Goal: Task Accomplishment & Management: Use online tool/utility

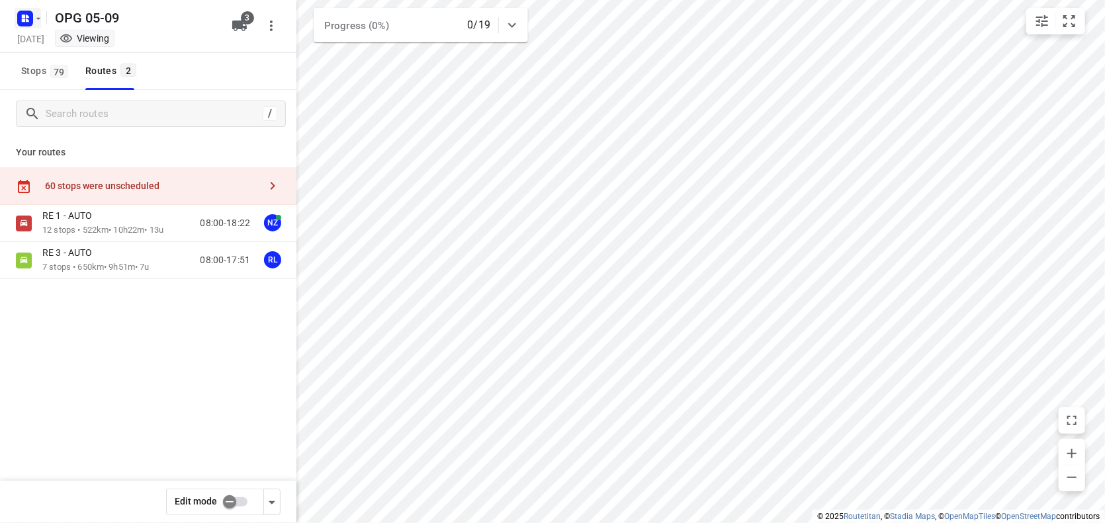
click at [40, 23] on icon "button" at bounding box center [38, 18] width 11 height 11
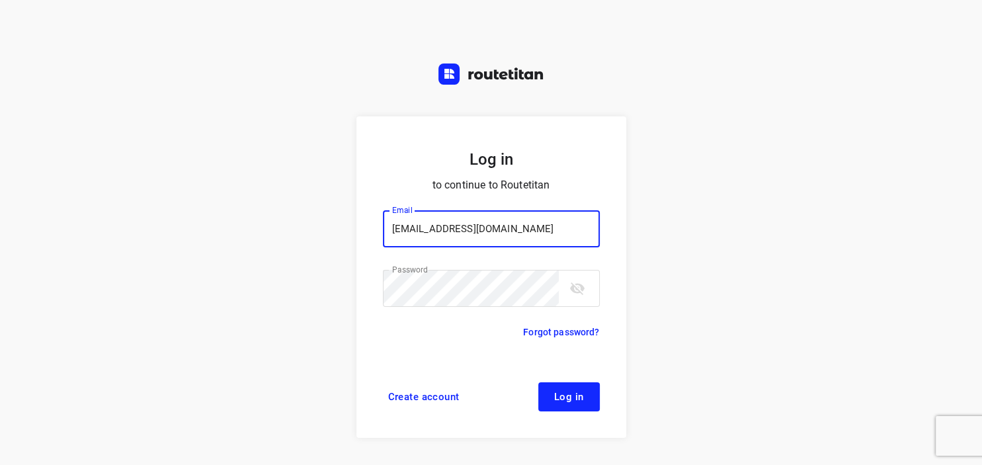
type input "[EMAIL_ADDRESS][DOMAIN_NAME]"
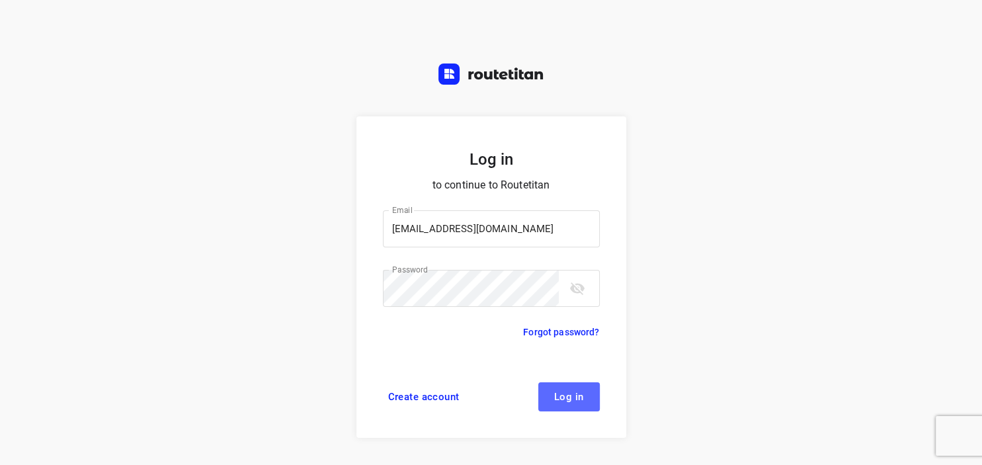
click at [564, 401] on span "Log in" at bounding box center [569, 397] width 30 height 11
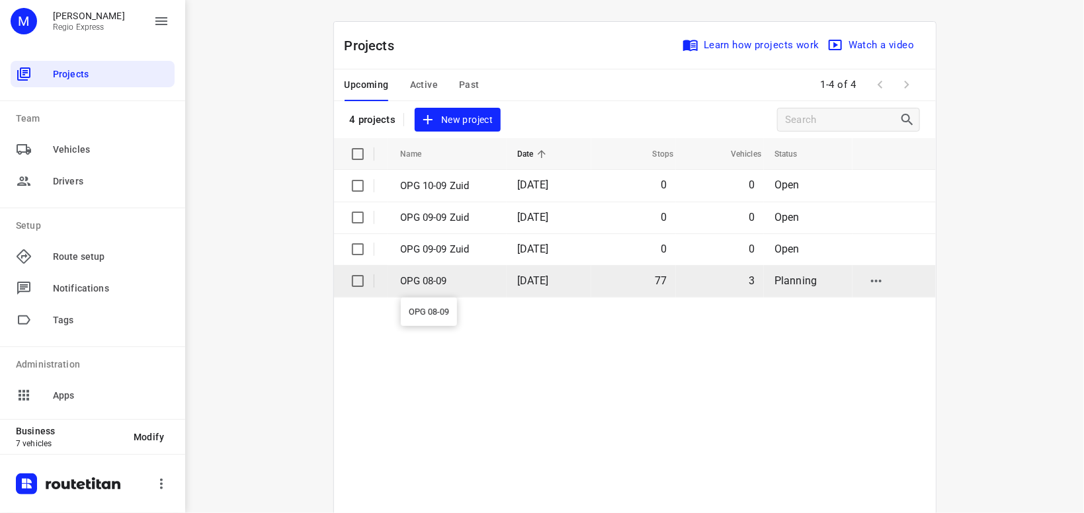
click at [426, 275] on p "OPG 08-09" at bounding box center [449, 281] width 97 height 15
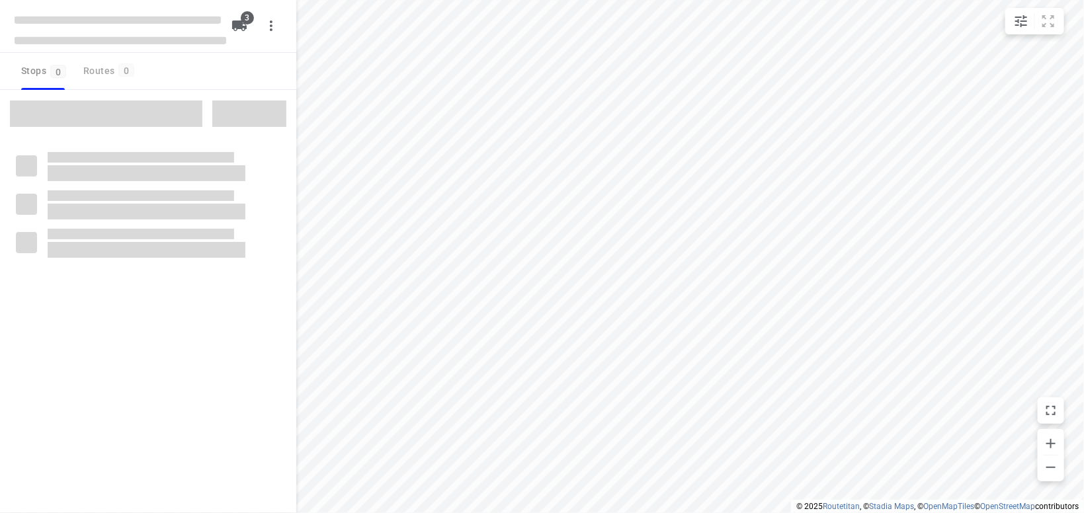
type input "distance"
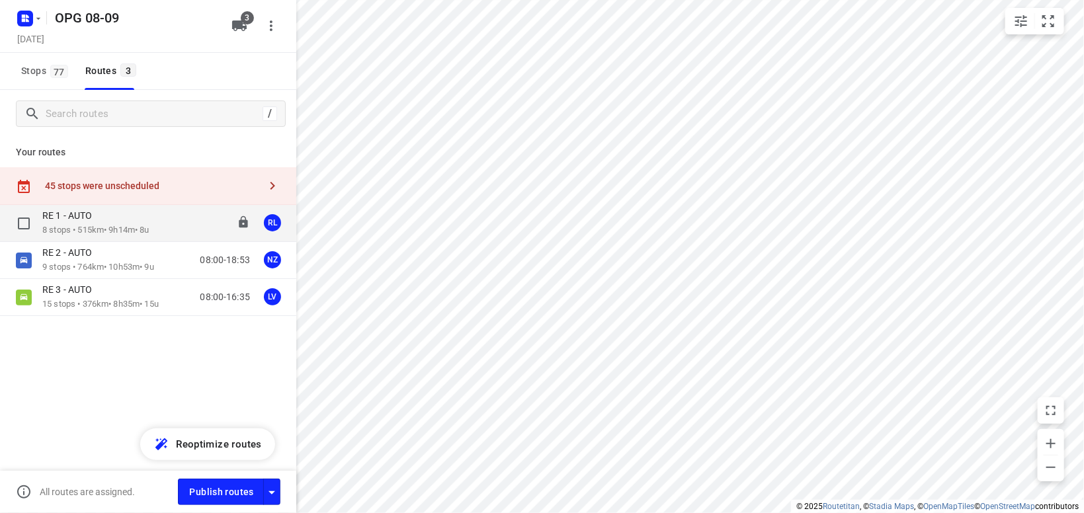
click at [122, 223] on div "RE 1 - AUTO" at bounding box center [95, 217] width 107 height 15
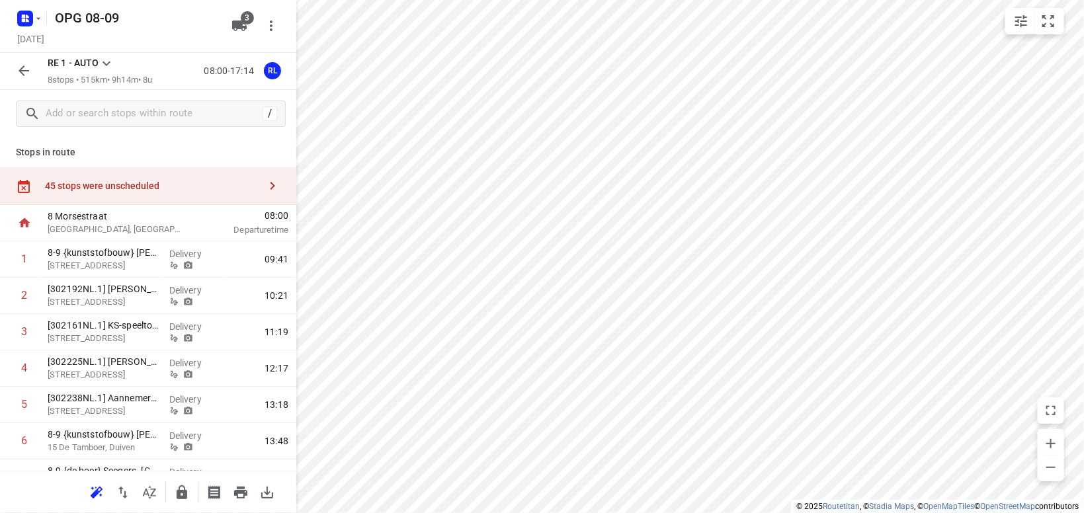
click at [106, 63] on icon at bounding box center [107, 64] width 16 height 16
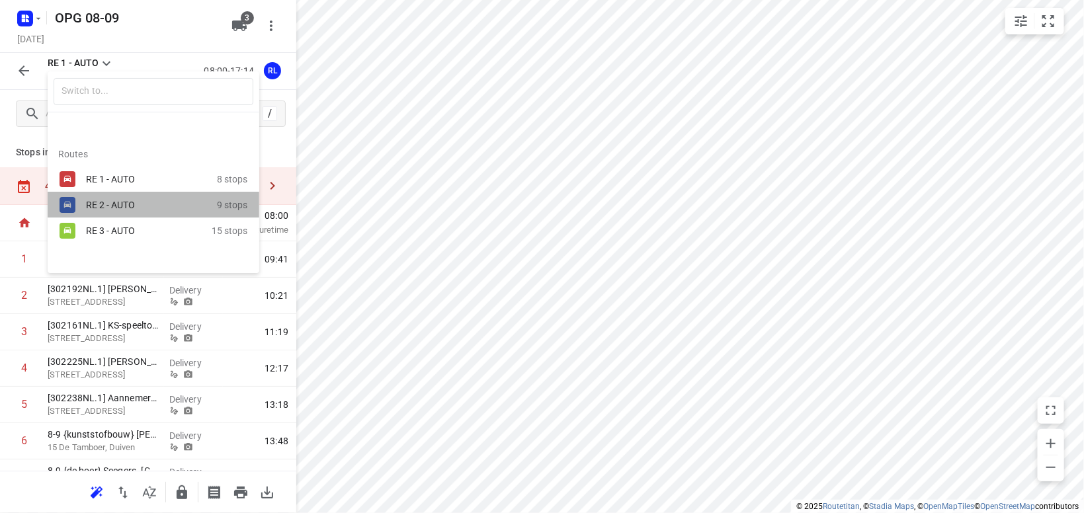
click at [100, 199] on div "RE 2 - AUTO" at bounding box center [151, 205] width 131 height 16
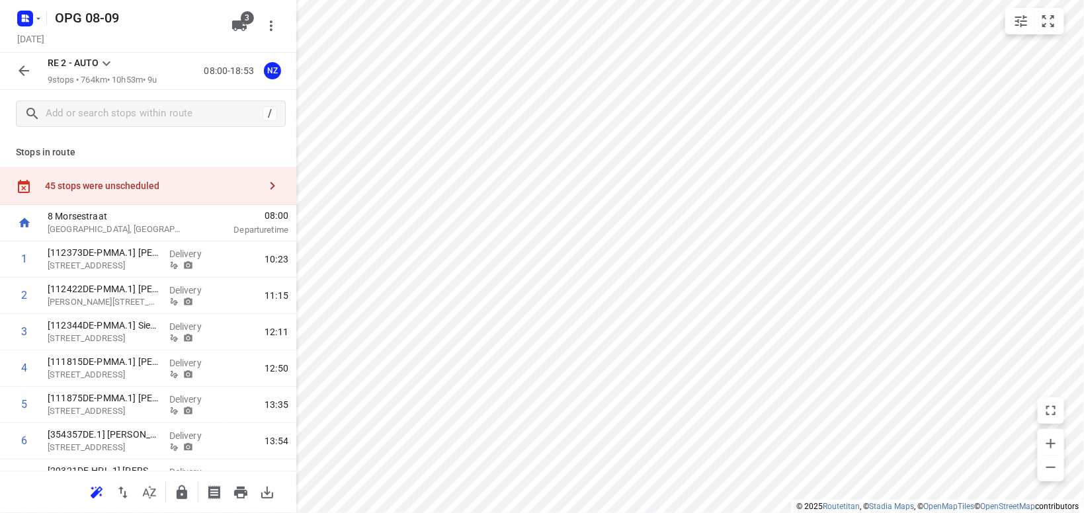
click at [104, 61] on icon at bounding box center [107, 64] width 16 height 16
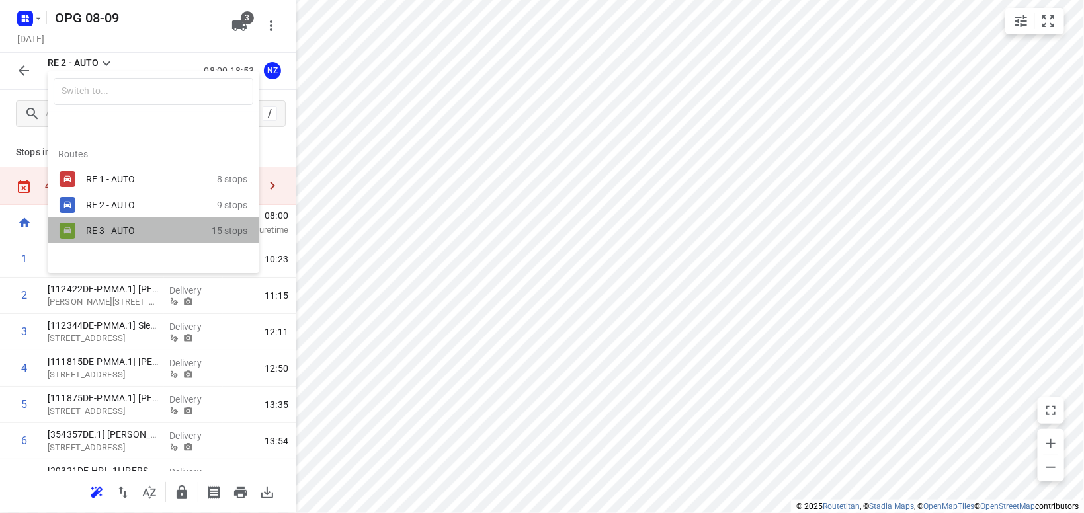
click at [83, 237] on div "RE 3 - AUTO 15 stops" at bounding box center [154, 231] width 212 height 26
